Goal: Ask a question

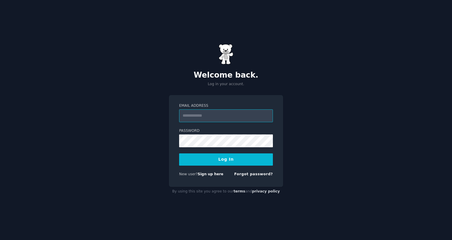
click at [231, 117] on input "Email Address" at bounding box center [226, 115] width 94 height 13
type input "**********"
click at [216, 159] on button "Log In" at bounding box center [226, 159] width 94 height 12
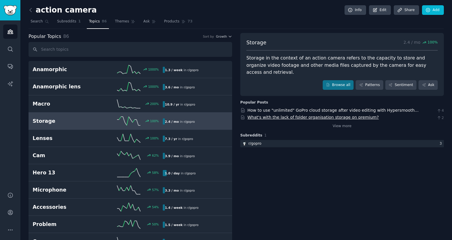
click at [293, 115] on link "What's with the lack of folder organisation storage on premium?" at bounding box center [313, 117] width 131 height 5
